Goal: Check status: Check status

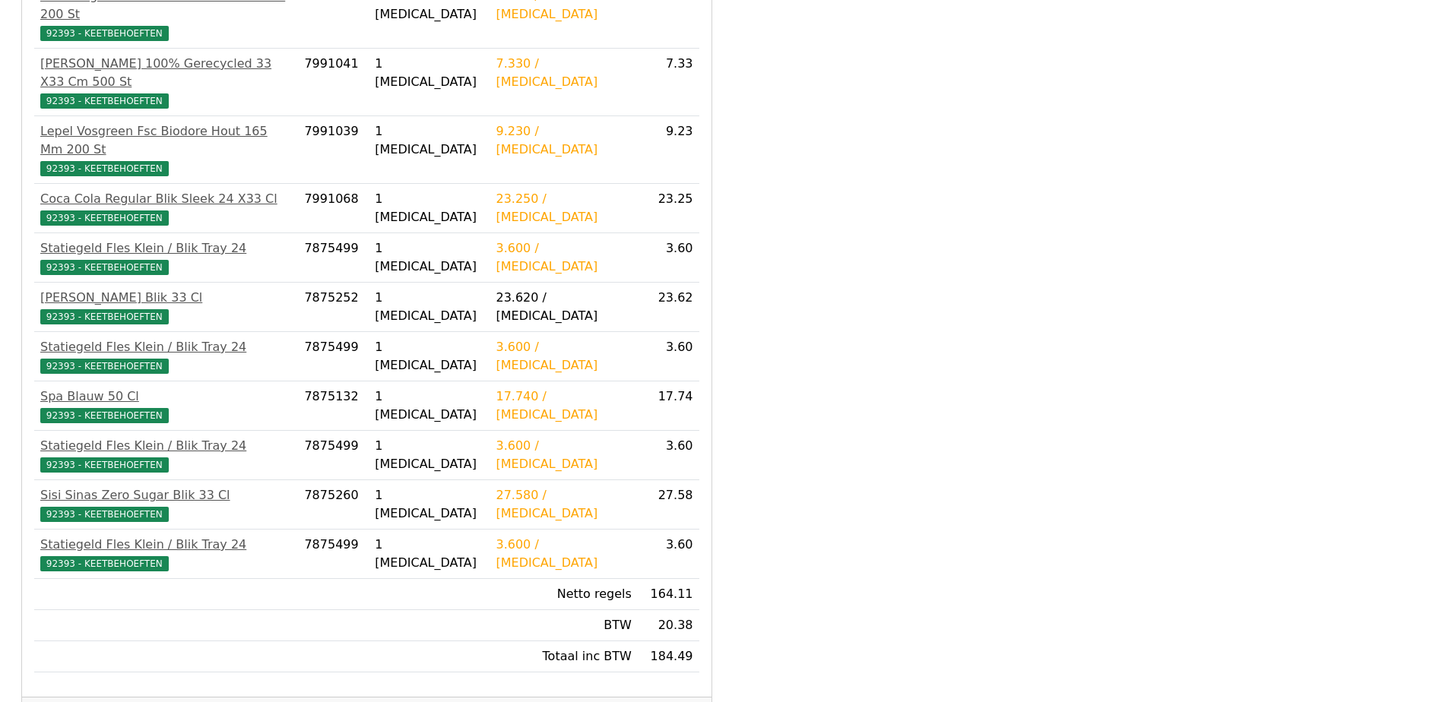
scroll to position [549, 0]
